Goal: Navigation & Orientation: Find specific page/section

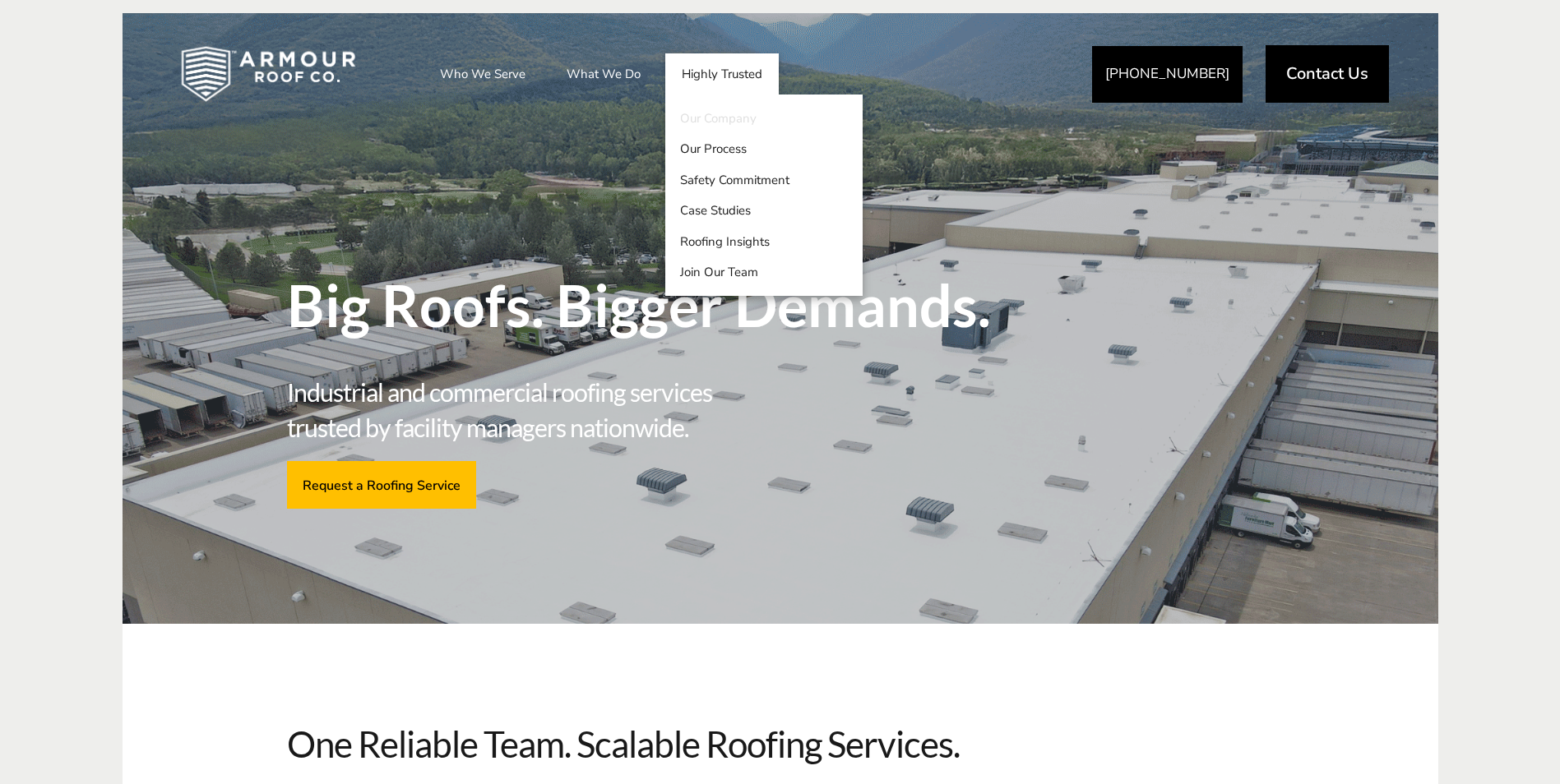
click at [734, 113] on link "Our Company" at bounding box center [764, 119] width 198 height 31
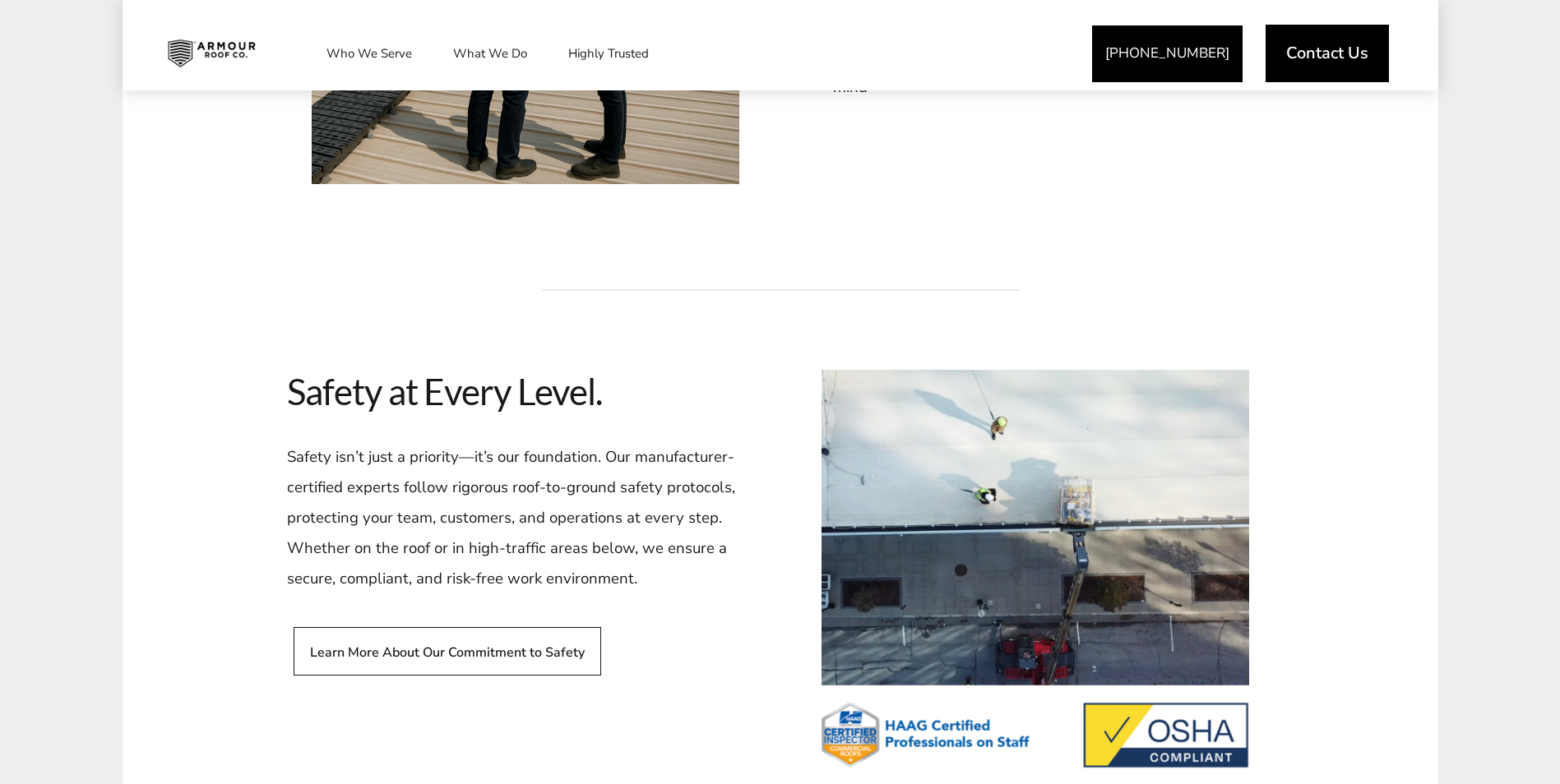
scroll to position [1173, 0]
